Goal: Find specific page/section: Find specific page/section

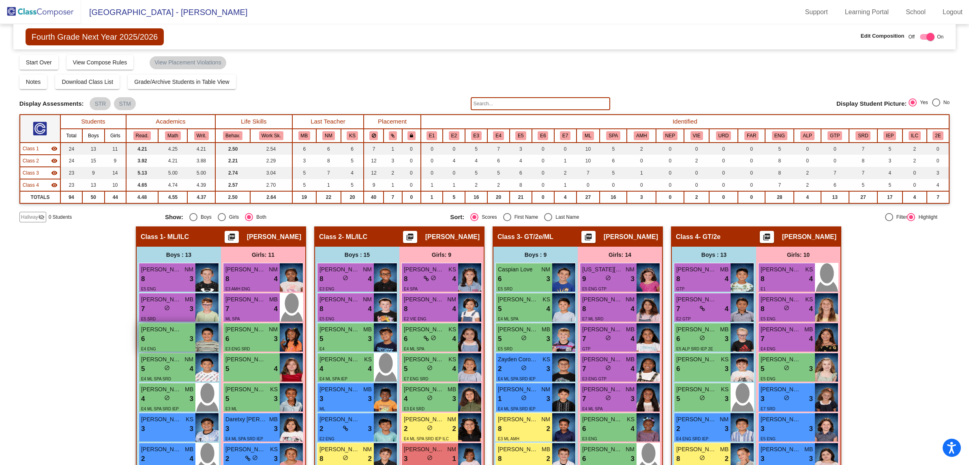
scroll to position [208, 0]
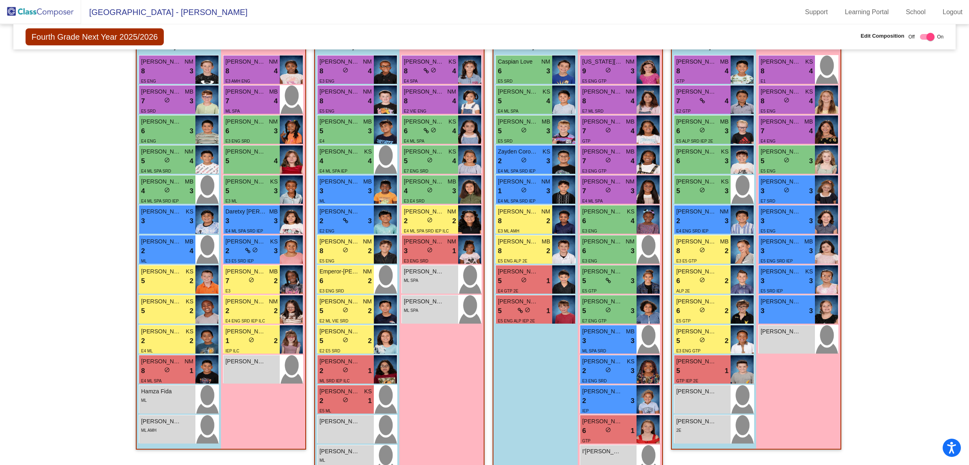
click at [87, 104] on div "Hallway - Hallway Class picture_as_pdf Add Student First Name Last Name Student…" at bounding box center [484, 268] width 930 height 499
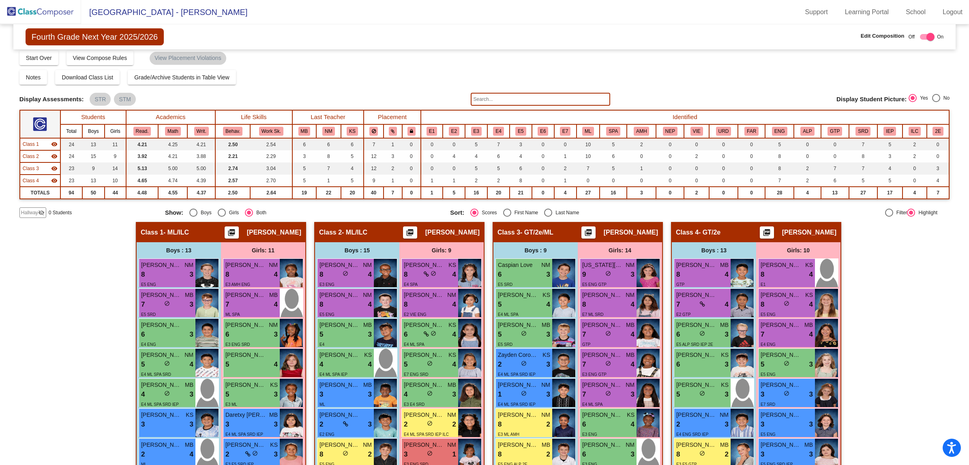
scroll to position [0, 0]
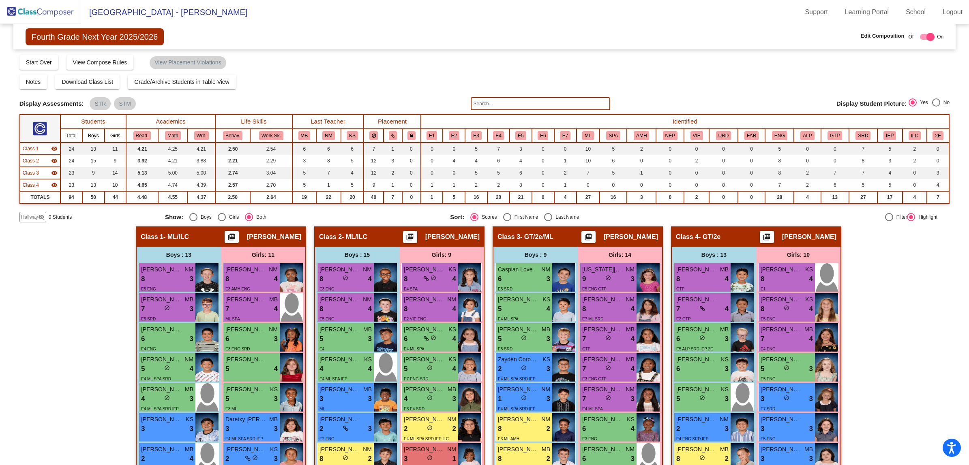
click at [36, 9] on img at bounding box center [40, 12] width 81 height 24
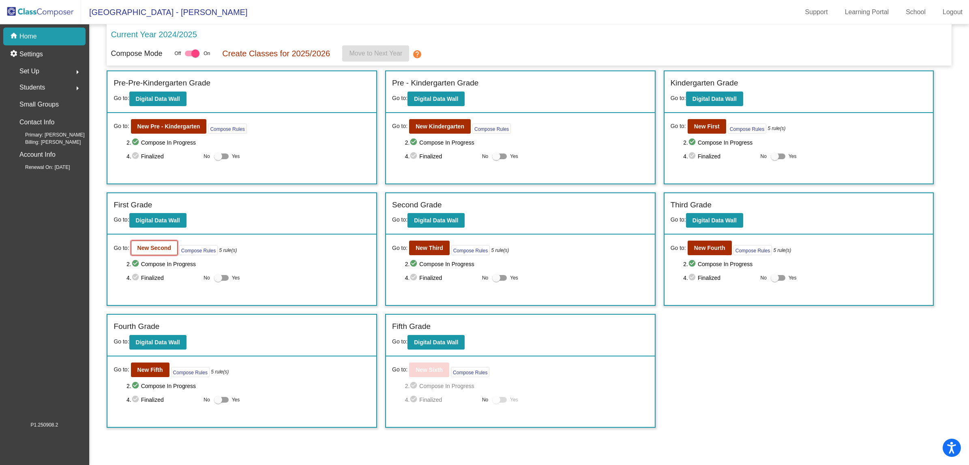
click at [138, 245] on b "New Second" at bounding box center [154, 248] width 34 height 6
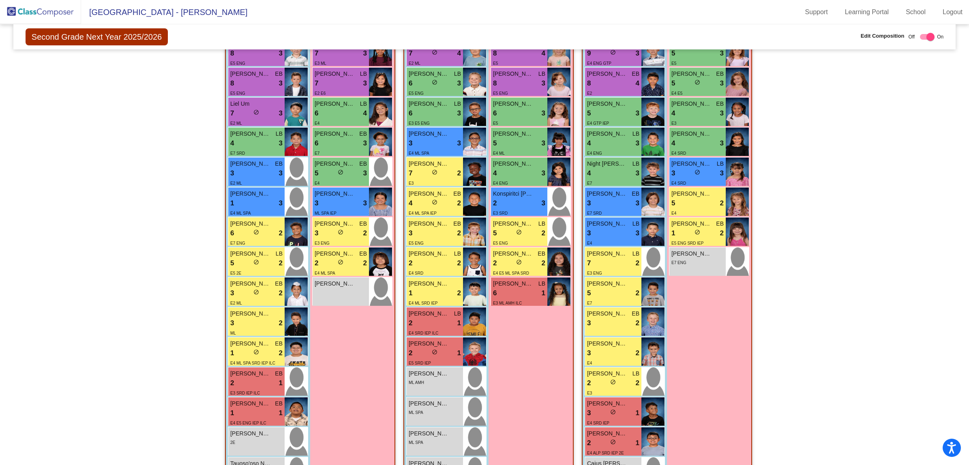
scroll to position [196, 0]
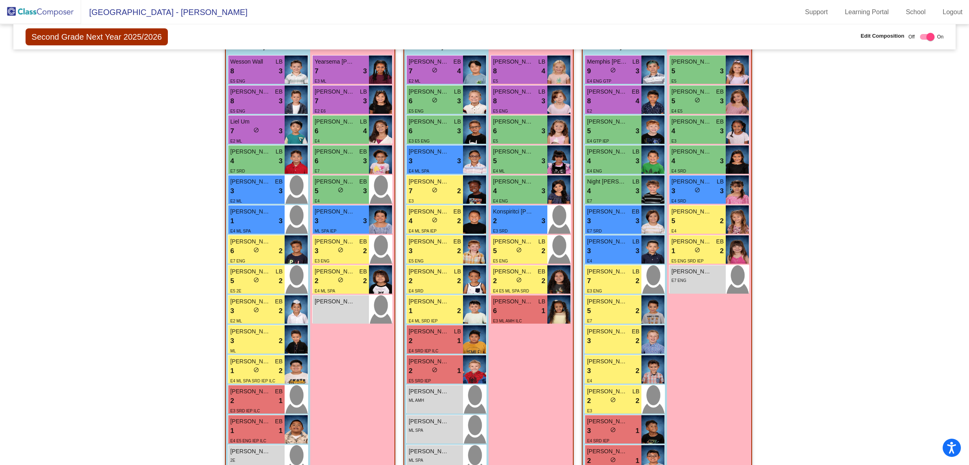
click at [29, 9] on img at bounding box center [40, 12] width 81 height 24
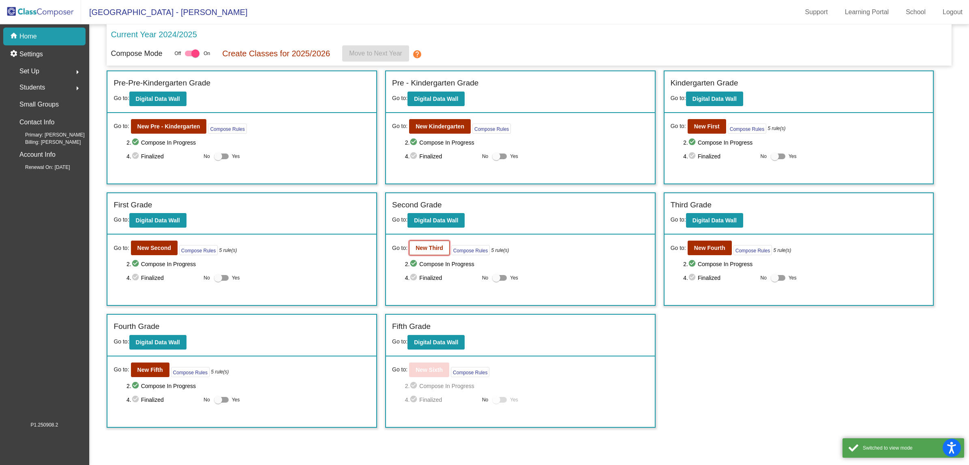
click at [425, 249] on b "New Third" at bounding box center [430, 248] width 28 height 6
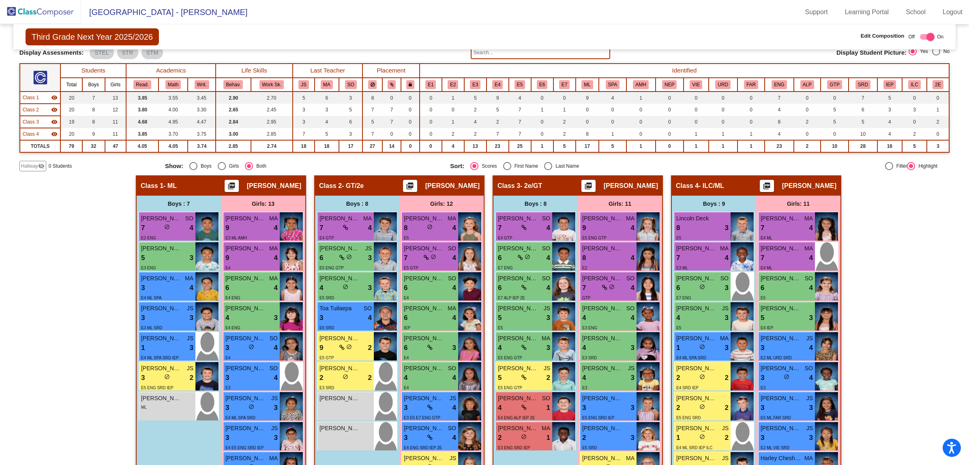
scroll to position [47, 0]
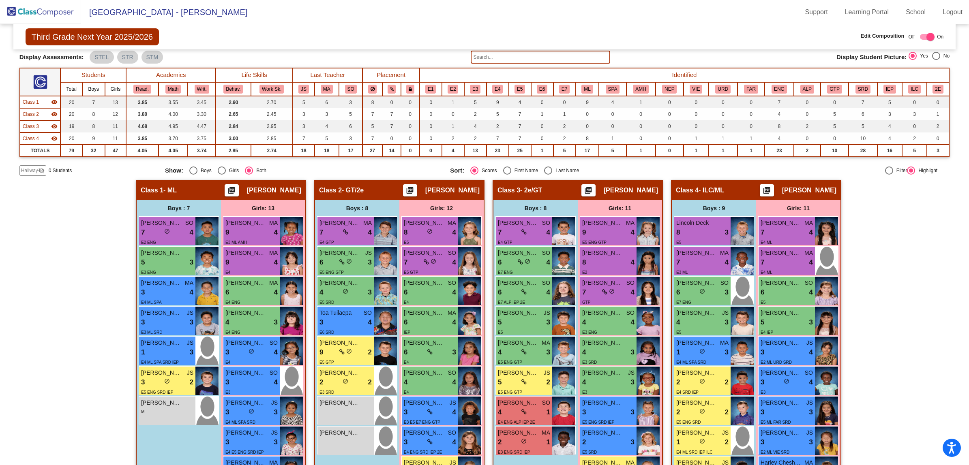
click at [904, 232] on div "Hallway - Hallway Class picture_as_pdf Add Student First Name Last Name Student…" at bounding box center [484, 399] width 930 height 439
